Goal: Task Accomplishment & Management: Use online tool/utility

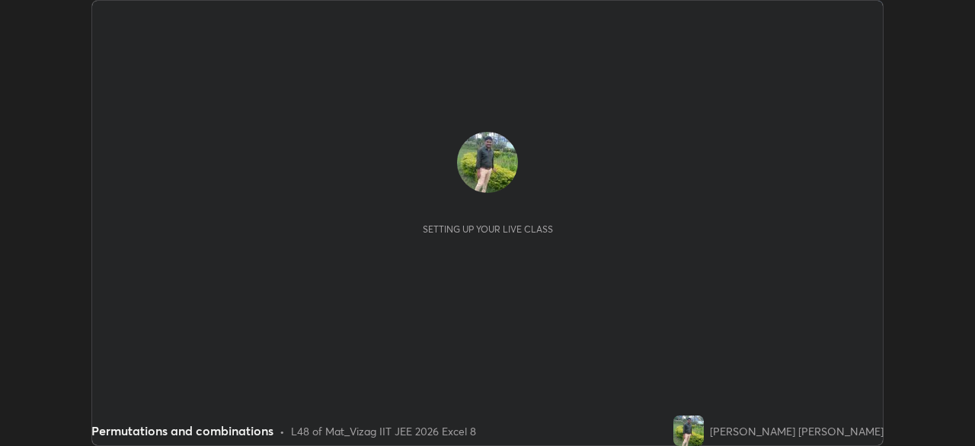
scroll to position [446, 975]
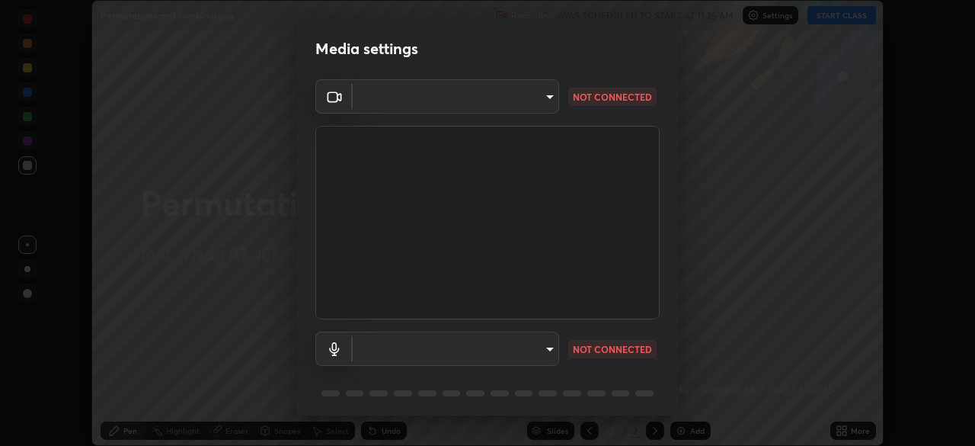
type input "cce9b67fa479fc088f071f13ccfce14e23d766b55a58e29726bfee3f33c1f2ec"
type input "649cca0d95ee6f2aa2e6b6501db67f55f82abbb4c393c1962fa41aa27a59b468"
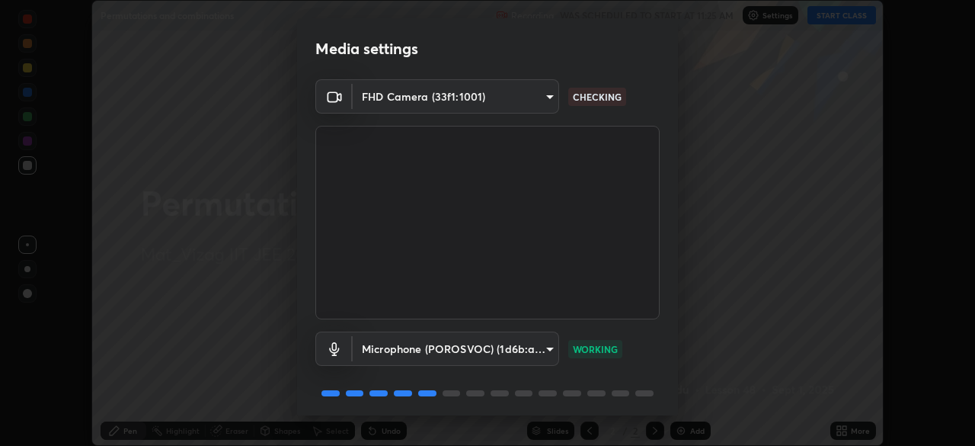
scroll to position [54, 0]
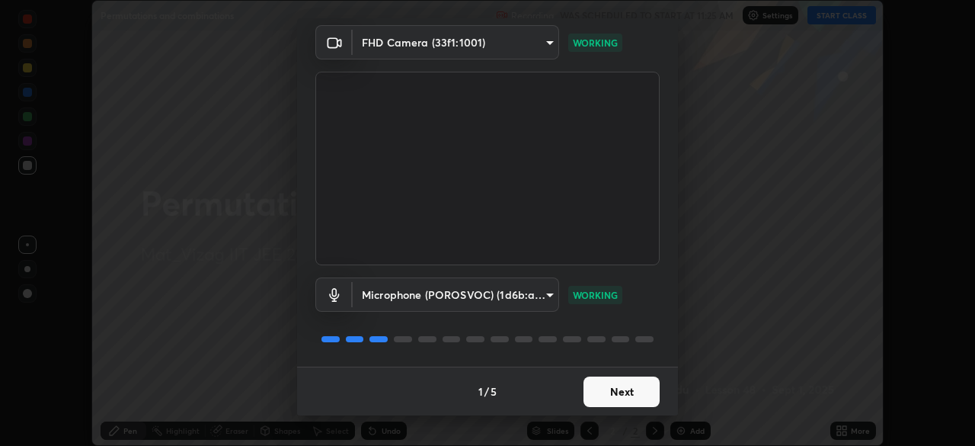
click at [627, 398] on button "Next" at bounding box center [622, 391] width 76 height 30
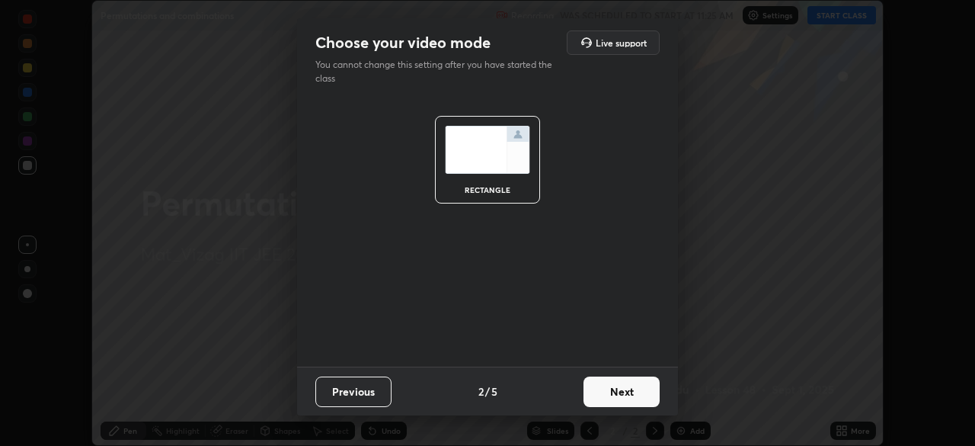
scroll to position [0, 0]
click at [633, 393] on button "Next" at bounding box center [622, 391] width 76 height 30
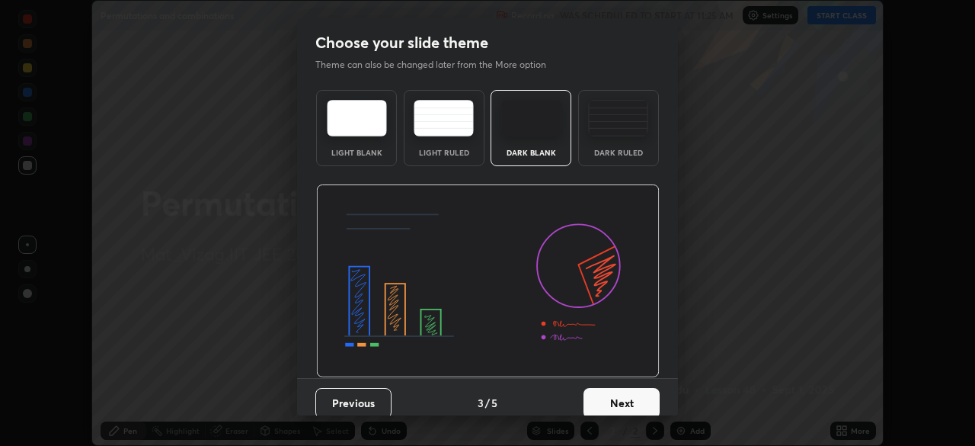
click at [630, 405] on button "Next" at bounding box center [622, 403] width 76 height 30
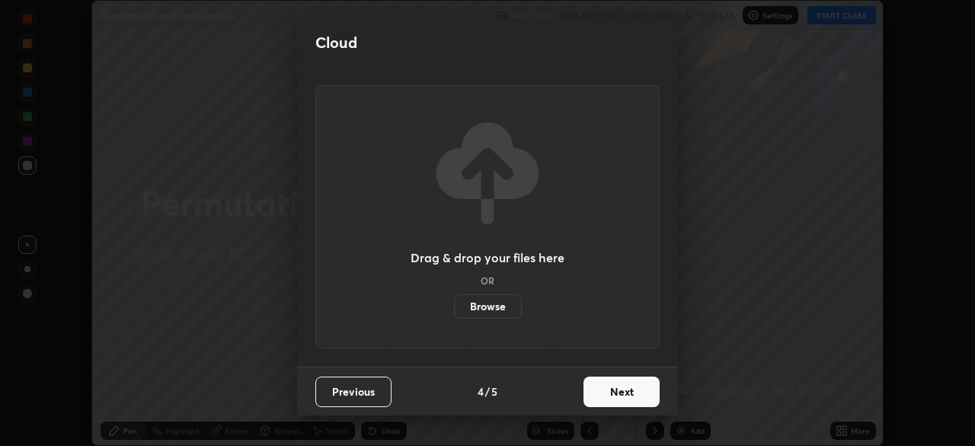
click at [641, 394] on button "Next" at bounding box center [622, 391] width 76 height 30
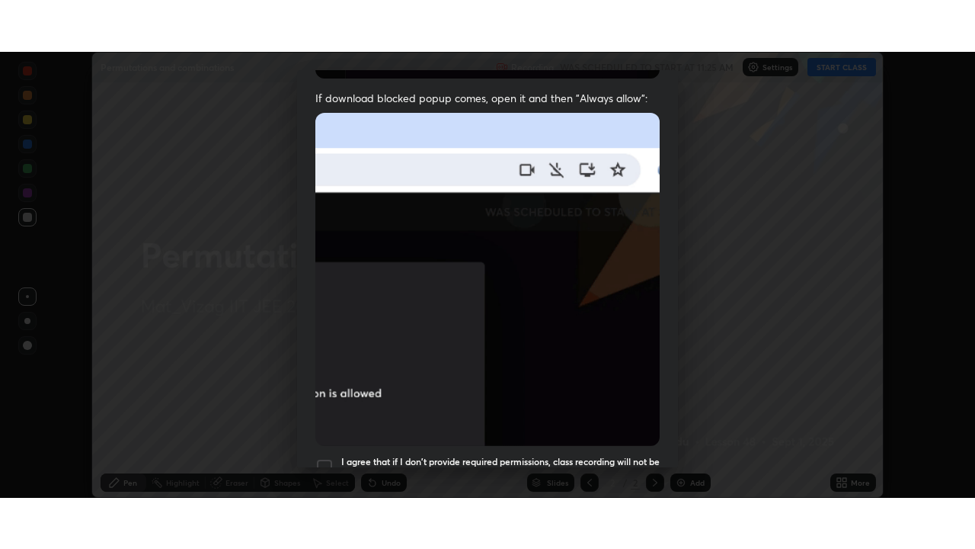
scroll to position [365, 0]
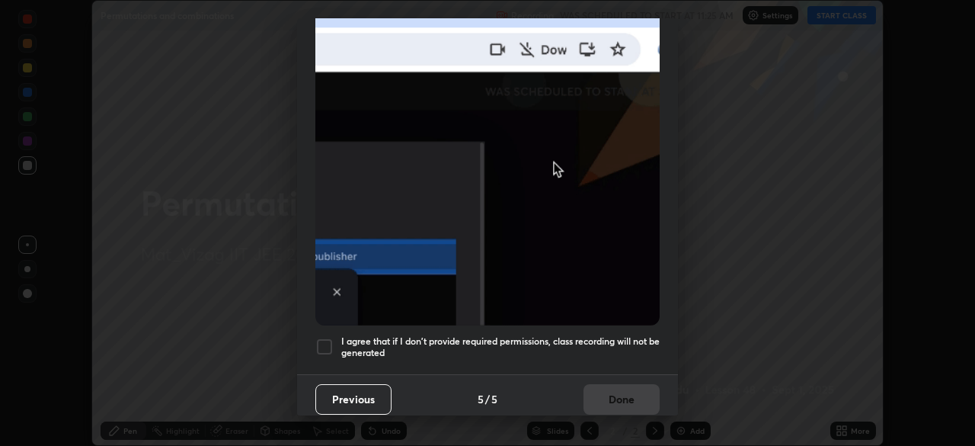
click at [323, 341] on div at bounding box center [324, 347] width 18 height 18
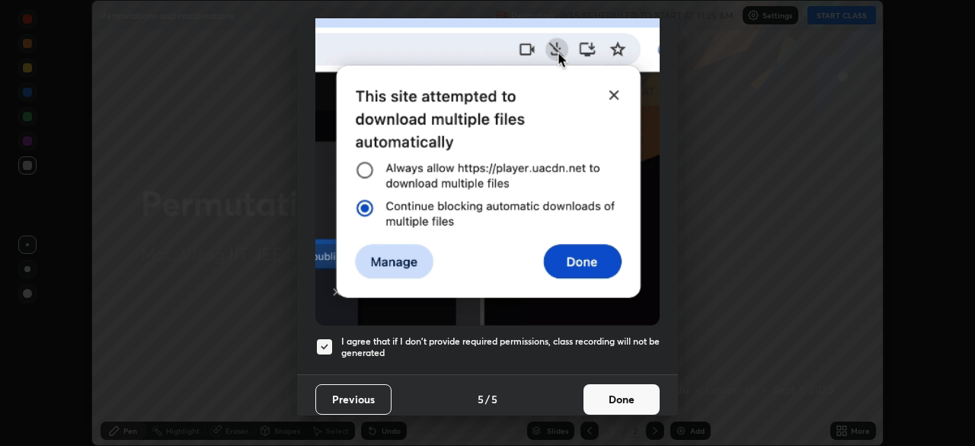
click at [623, 391] on button "Done" at bounding box center [622, 399] width 76 height 30
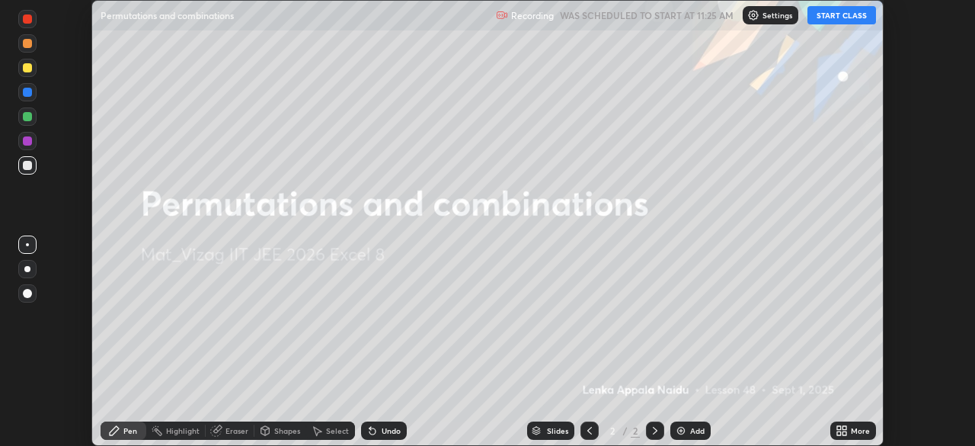
click at [839, 428] on icon at bounding box center [839, 428] width 4 height 4
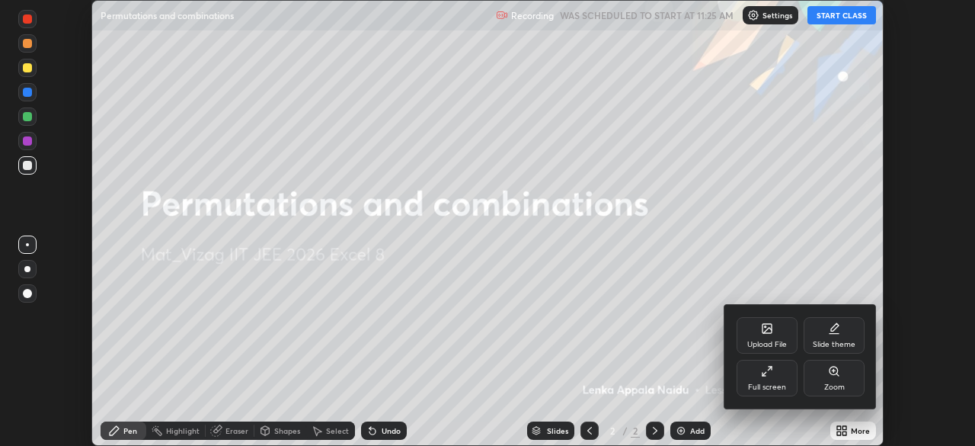
click at [764, 373] on icon at bounding box center [765, 374] width 4 height 4
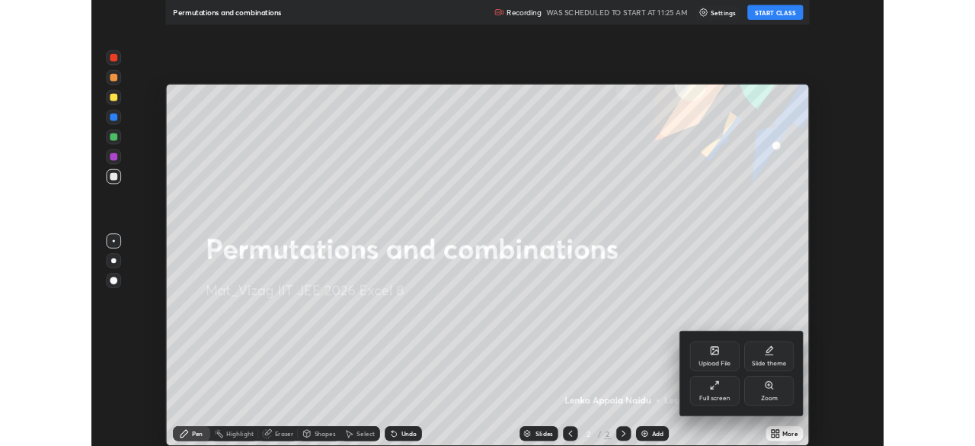
scroll to position [549, 975]
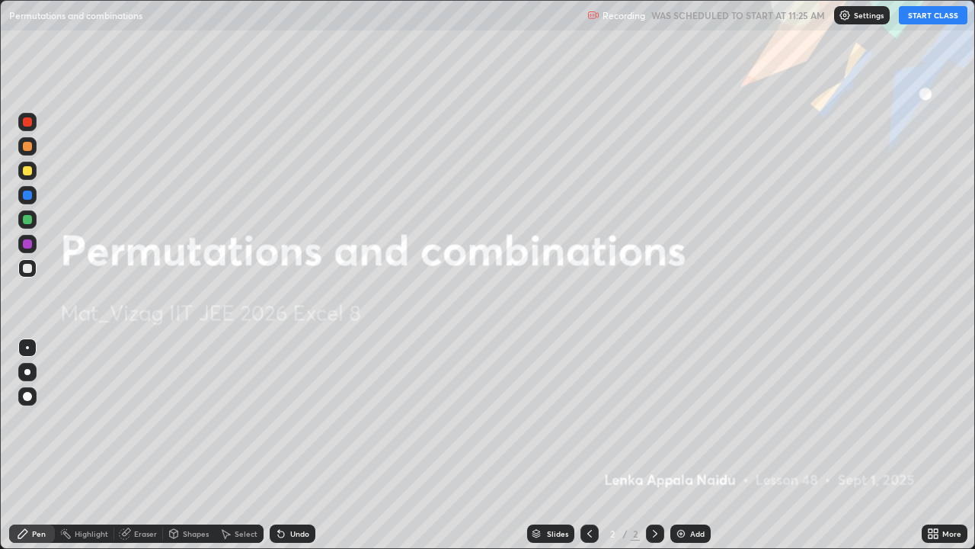
click at [917, 20] on button "START CLASS" at bounding box center [933, 15] width 69 height 18
click at [682, 445] on img at bounding box center [681, 533] width 12 height 12
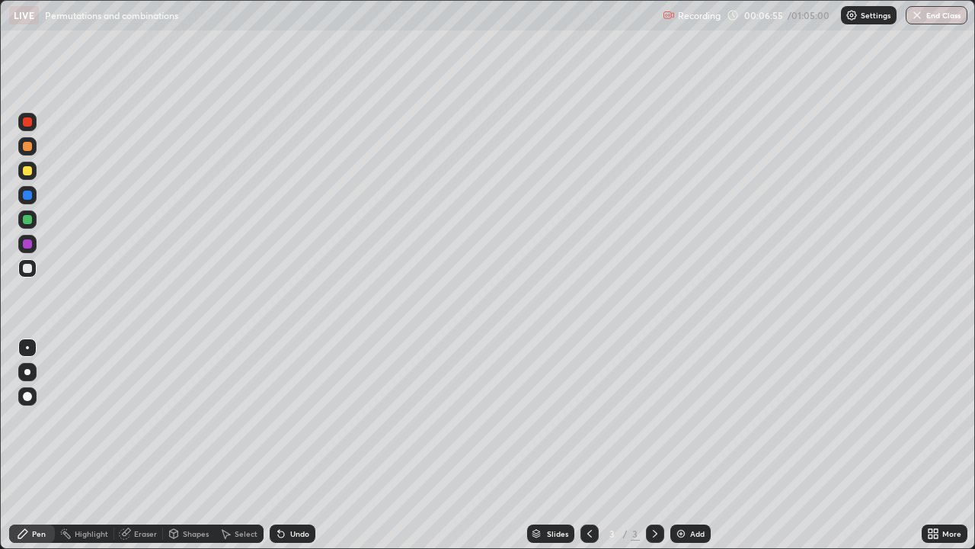
click at [681, 445] on img at bounding box center [681, 533] width 12 height 12
click at [680, 445] on img at bounding box center [681, 533] width 12 height 12
click at [139, 445] on div "Eraser" at bounding box center [138, 533] width 49 height 18
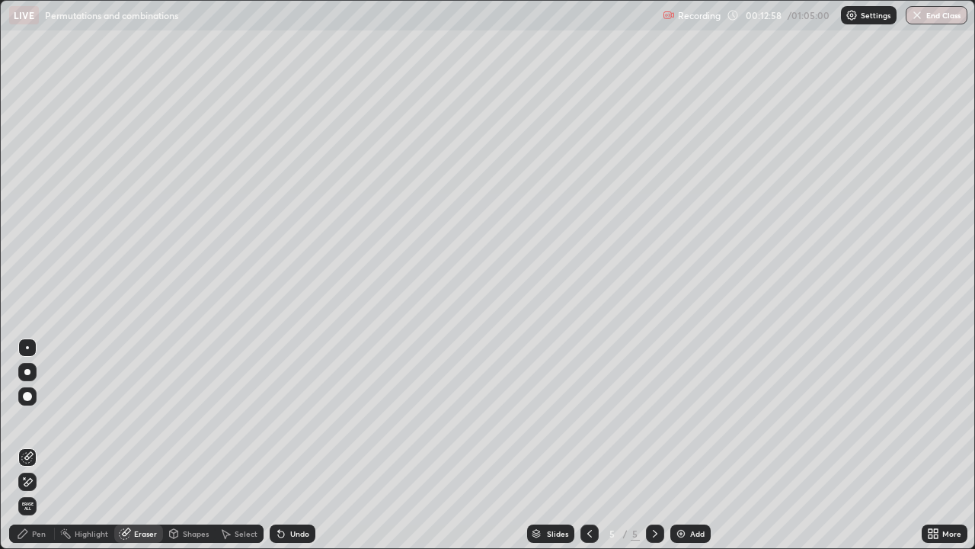
click at [47, 445] on div "Pen" at bounding box center [32, 533] width 46 height 18
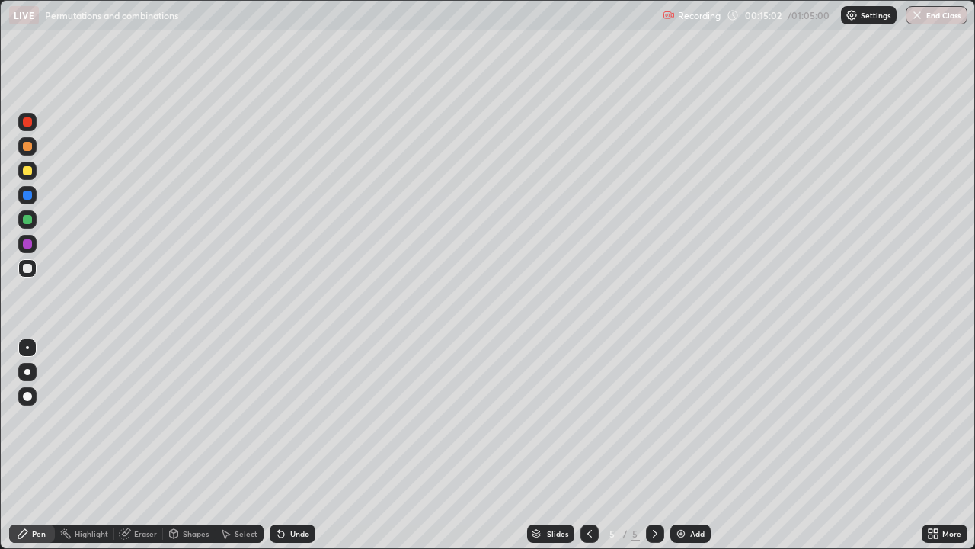
click at [138, 445] on div "Eraser" at bounding box center [145, 534] width 23 height 8
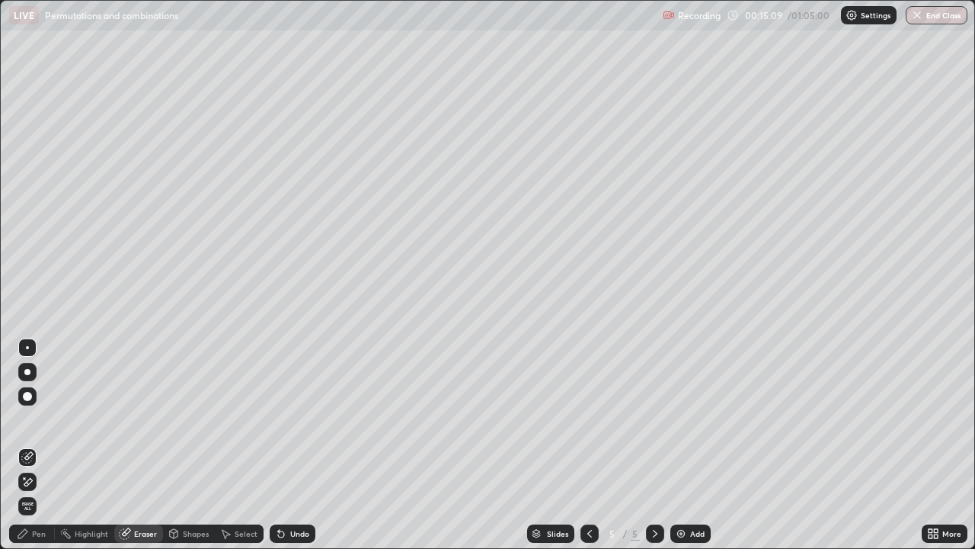
click at [36, 445] on div "Pen" at bounding box center [39, 534] width 14 height 8
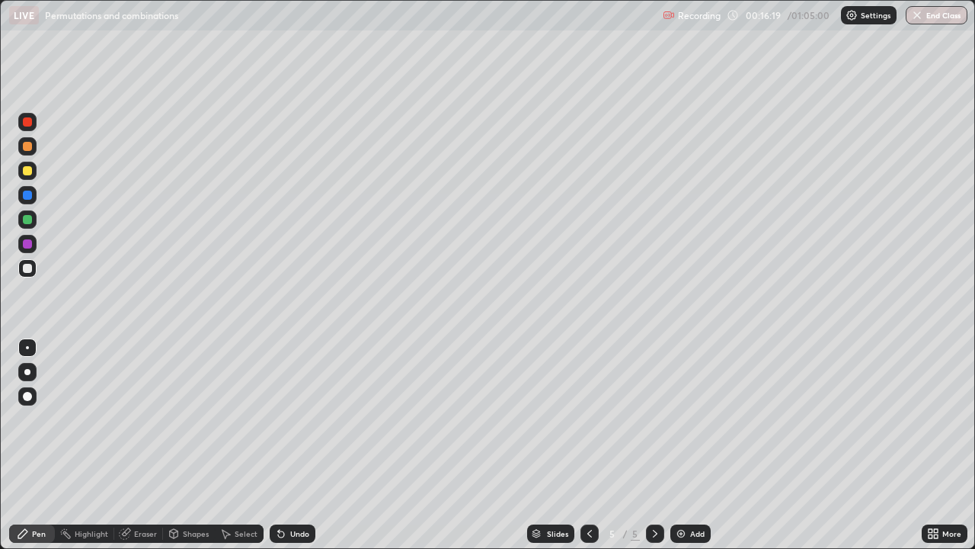
click at [141, 445] on div "Eraser" at bounding box center [145, 534] width 23 height 8
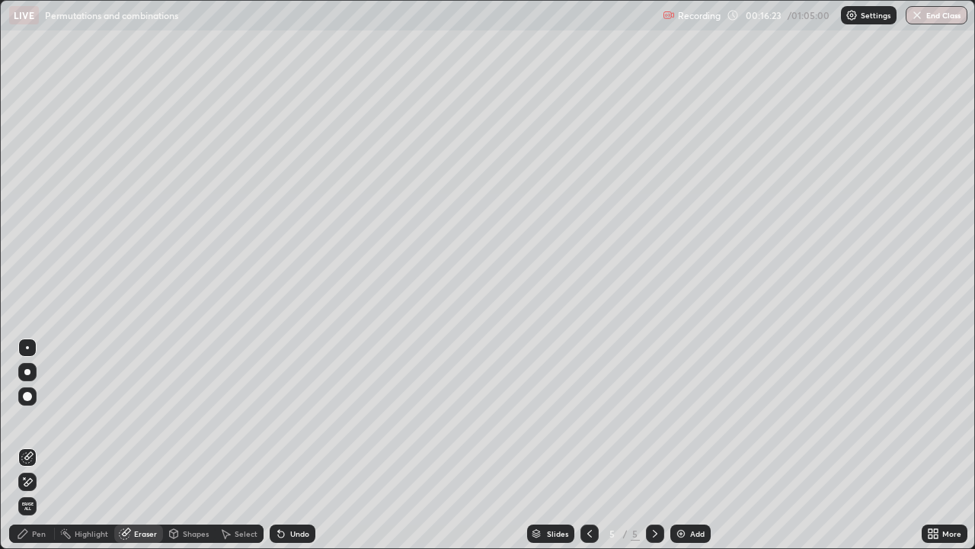
click at [42, 445] on div "Pen" at bounding box center [39, 534] width 14 height 8
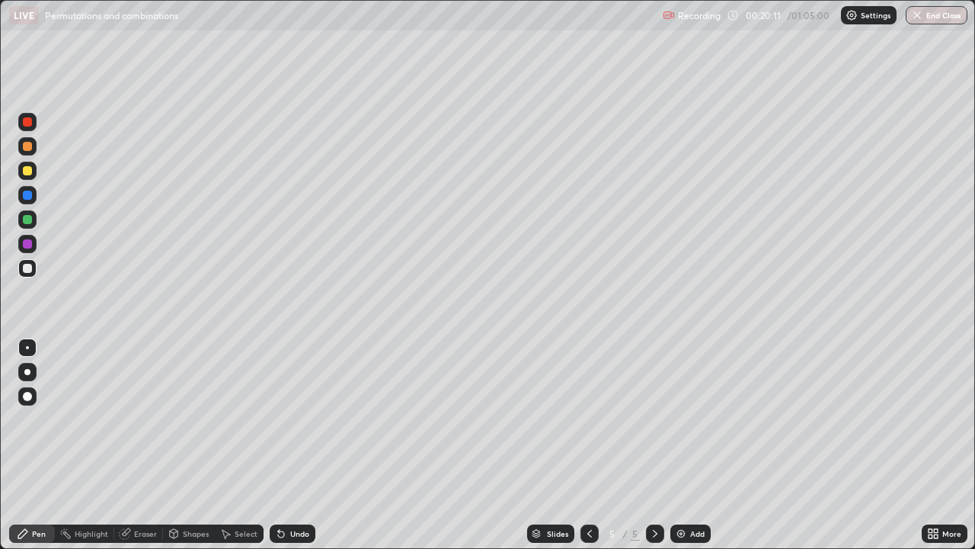
click at [680, 445] on img at bounding box center [681, 533] width 12 height 12
click at [587, 445] on icon at bounding box center [590, 533] width 12 height 12
click at [653, 445] on icon at bounding box center [655, 533] width 12 height 12
click at [142, 445] on div "Eraser" at bounding box center [145, 534] width 23 height 8
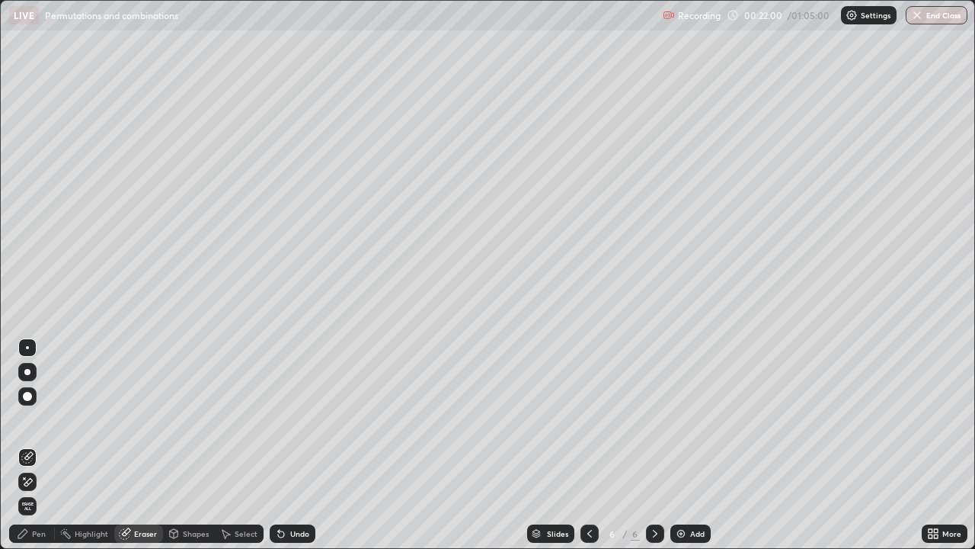
click at [39, 445] on div "Pen" at bounding box center [39, 534] width 14 height 8
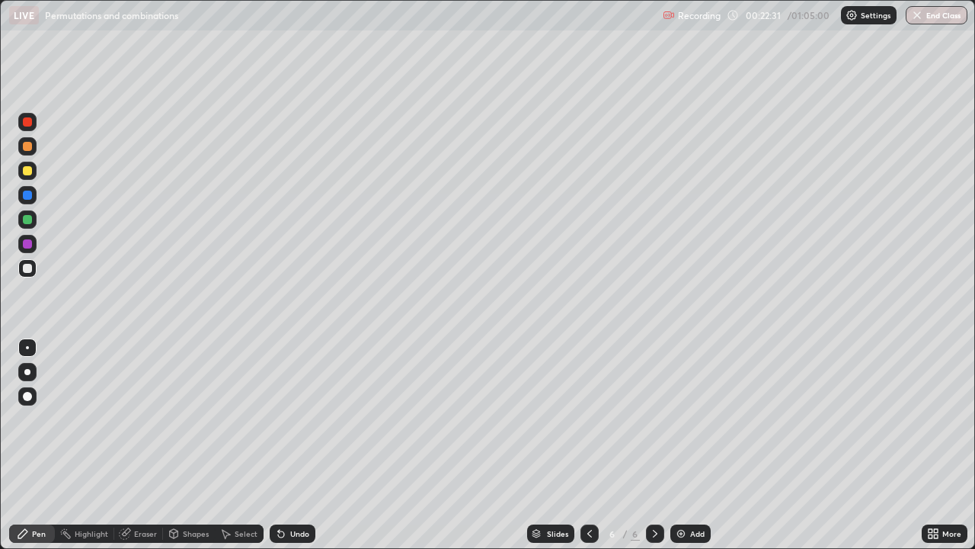
click at [136, 445] on div "Eraser" at bounding box center [145, 534] width 23 height 8
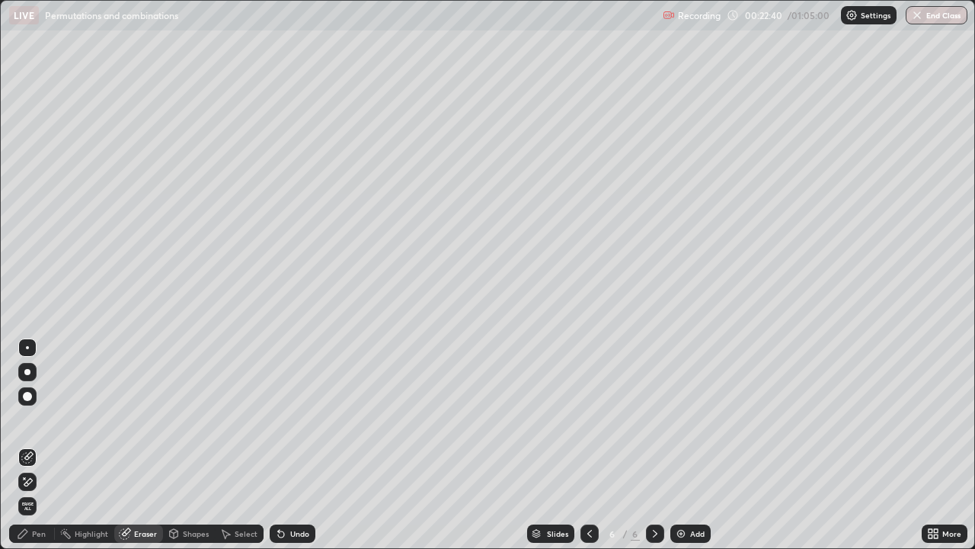
click at [35, 445] on div "Pen" at bounding box center [39, 534] width 14 height 8
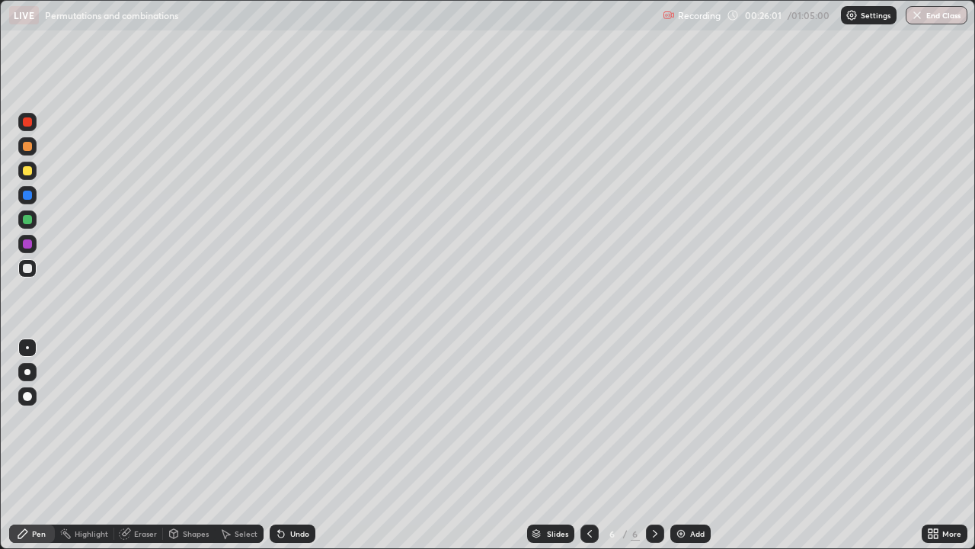
click at [683, 445] on img at bounding box center [681, 533] width 12 height 12
click at [141, 445] on div "Eraser" at bounding box center [145, 534] width 23 height 8
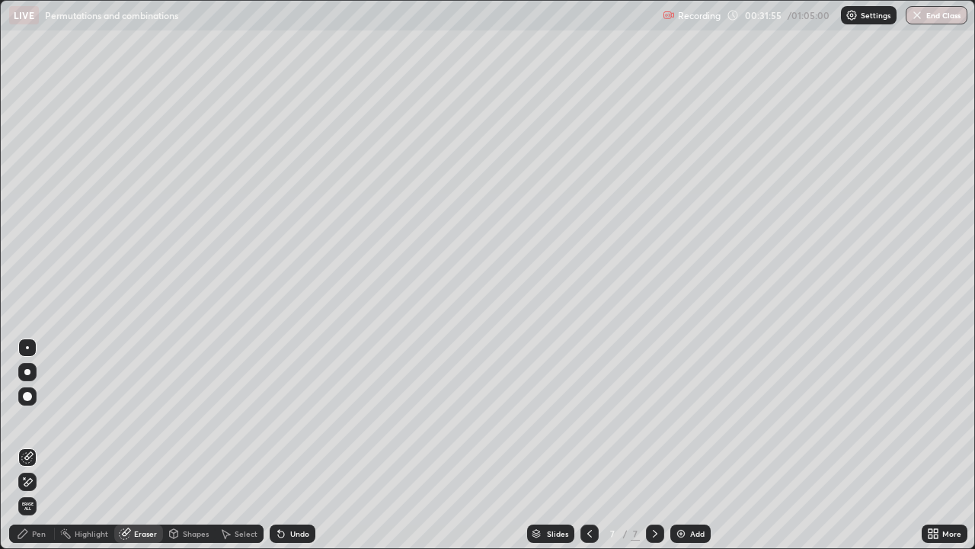
click at [34, 445] on div at bounding box center [27, 481] width 18 height 18
click at [42, 445] on div "Pen" at bounding box center [39, 534] width 14 height 8
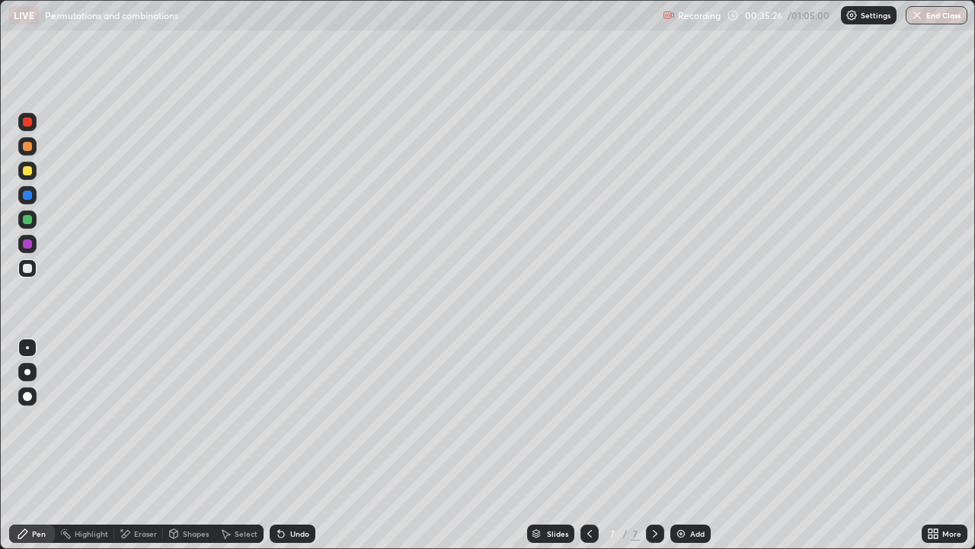
click at [683, 445] on img at bounding box center [681, 533] width 12 height 12
click at [686, 445] on div "Add" at bounding box center [691, 533] width 40 height 18
click at [680, 445] on img at bounding box center [681, 533] width 12 height 12
click at [587, 445] on icon at bounding box center [589, 533] width 12 height 12
click at [685, 445] on img at bounding box center [681, 533] width 12 height 12
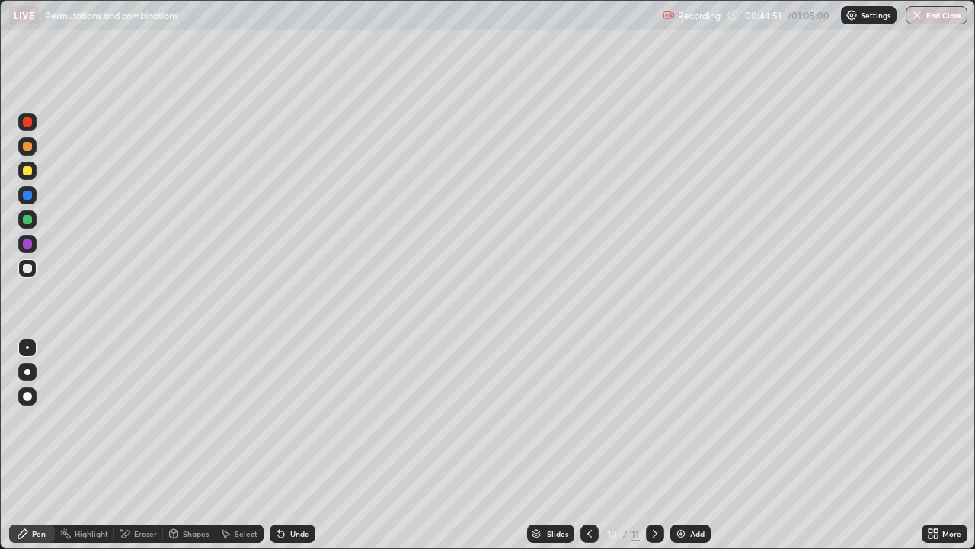
click at [682, 445] on img at bounding box center [681, 533] width 12 height 12
click at [683, 445] on img at bounding box center [681, 533] width 12 height 12
click at [921, 17] on img "button" at bounding box center [918, 15] width 12 height 12
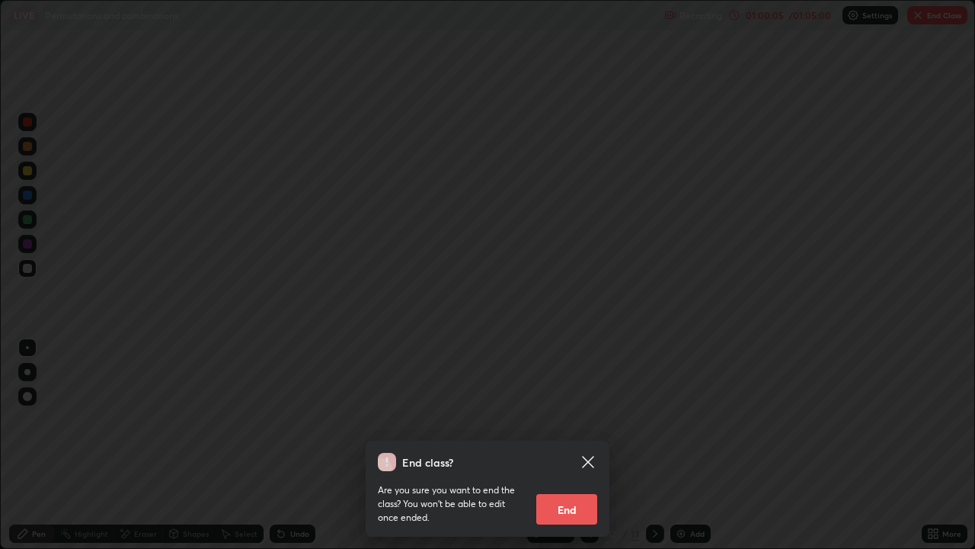
click at [574, 445] on button "End" at bounding box center [566, 509] width 61 height 30
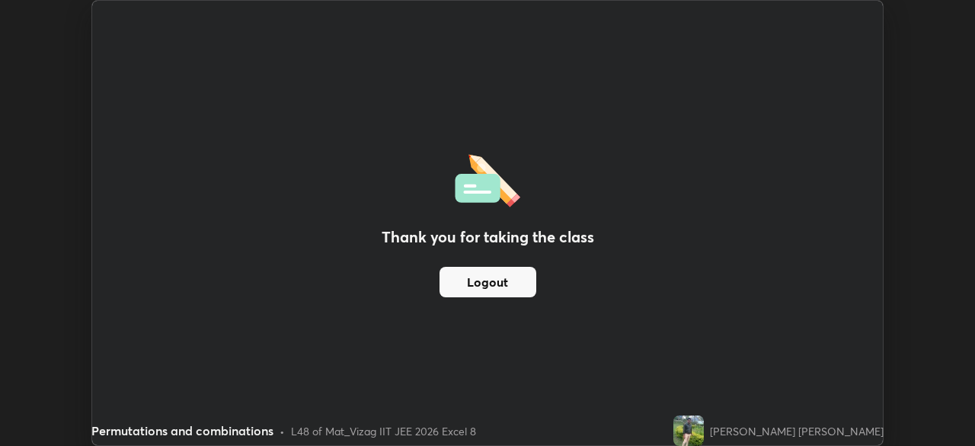
scroll to position [75748, 75218]
